Goal: Find specific page/section: Find specific page/section

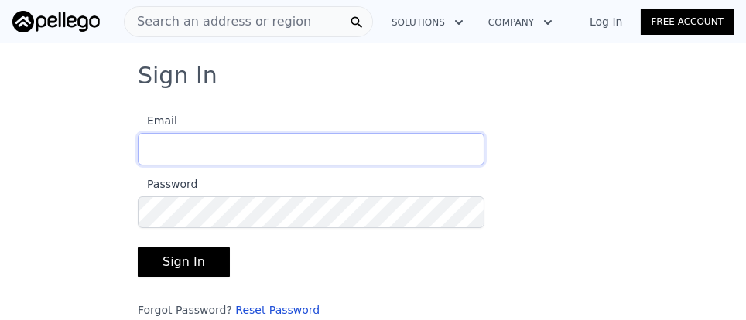
type input "[EMAIL_ADDRESS][DOMAIN_NAME]"
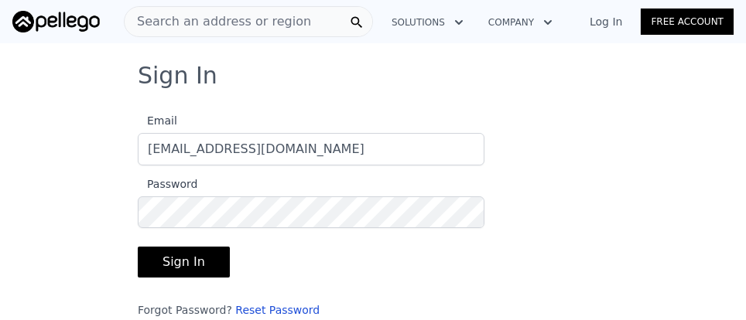
click at [191, 257] on button "Sign In" at bounding box center [184, 262] width 92 height 31
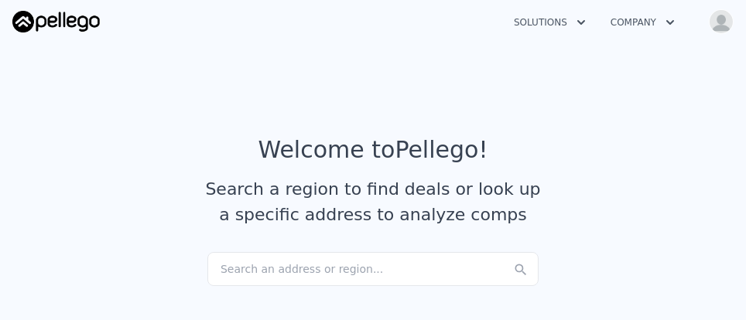
checkbox input "true"
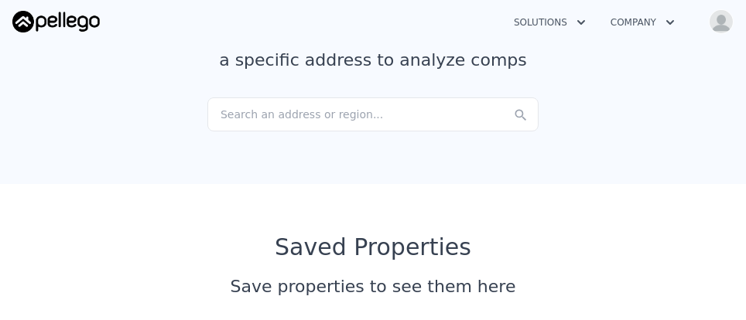
click at [267, 119] on div "Search an address or region..." at bounding box center [372, 114] width 331 height 34
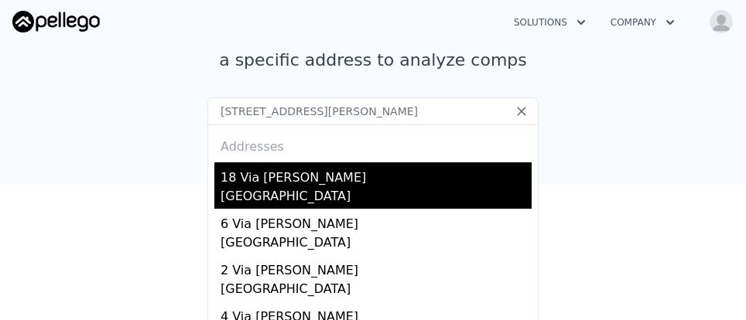
type input "[STREET_ADDRESS][PERSON_NAME]"
click at [269, 184] on div "18 Via [PERSON_NAME]" at bounding box center [376, 174] width 311 height 25
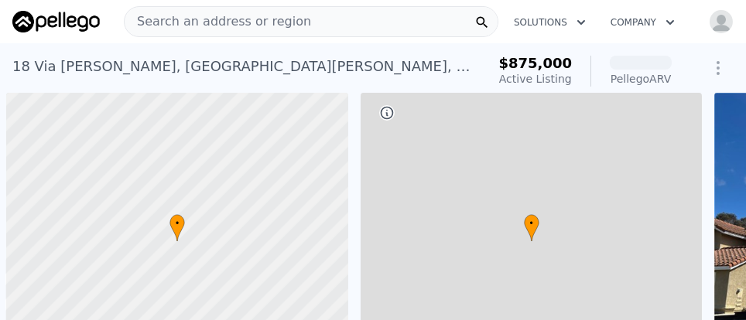
scroll to position [0, 6]
